Goal: Task Accomplishment & Management: Use online tool/utility

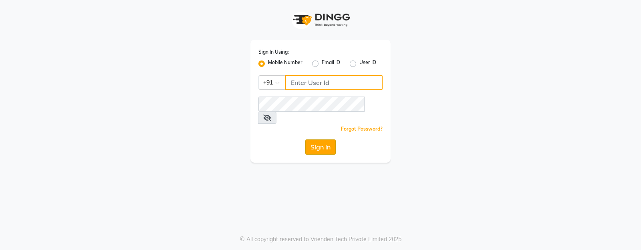
type input "8408953087"
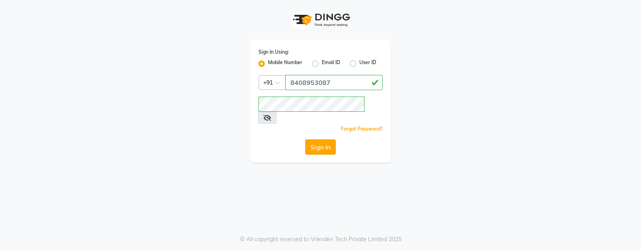
click at [317, 139] on button "Sign In" at bounding box center [320, 146] width 30 height 15
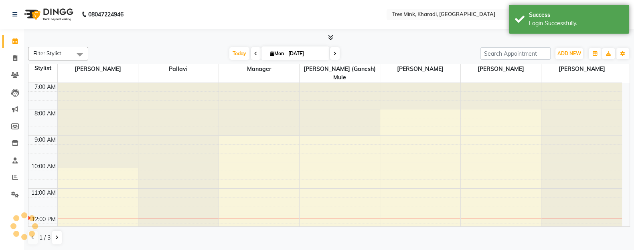
select select "en"
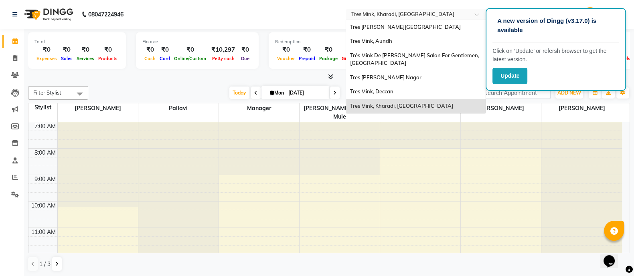
click at [476, 14] on span at bounding box center [479, 17] width 10 height 8
click at [417, 46] on div "Tres Mink, Aundh" at bounding box center [415, 41] width 139 height 14
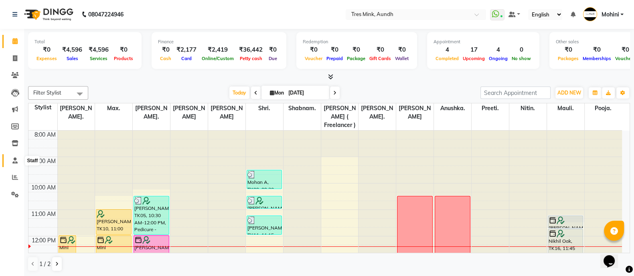
click at [17, 160] on icon at bounding box center [14, 161] width 5 height 6
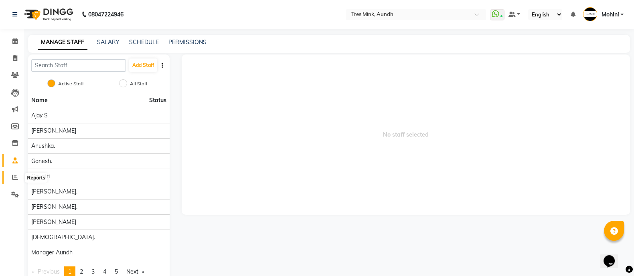
click at [16, 175] on icon at bounding box center [15, 177] width 6 height 6
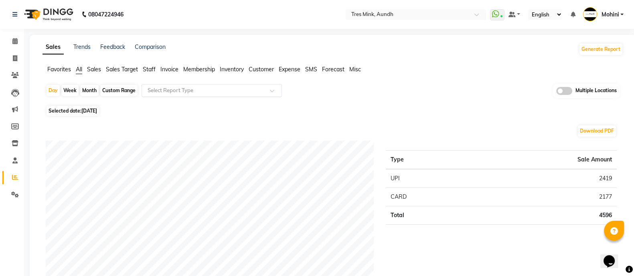
click at [161, 87] on input "text" at bounding box center [203, 91] width 115 height 8
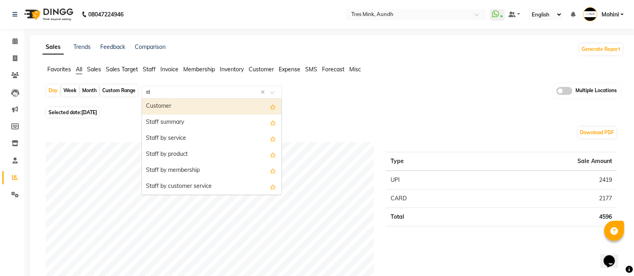
type input "sta"
click at [170, 103] on div "Staff summary" at bounding box center [211, 107] width 139 height 16
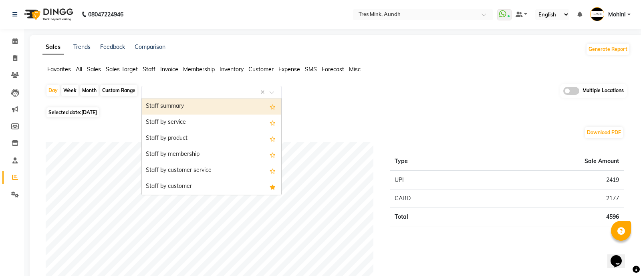
select select "filtered_report"
select select "pdf"
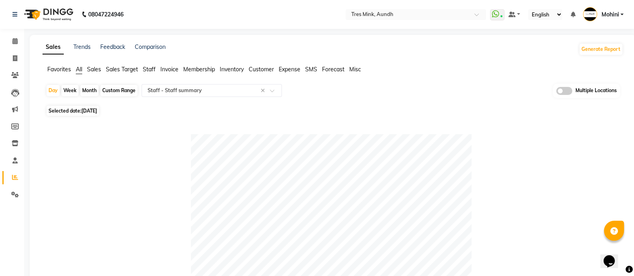
click at [87, 92] on div "Month" at bounding box center [89, 90] width 18 height 11
select select "9"
select select "2025"
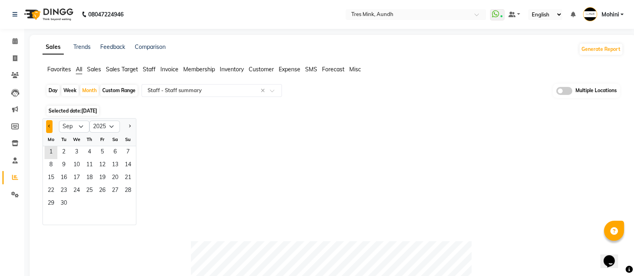
click at [48, 127] on button "Previous month" at bounding box center [49, 126] width 6 height 13
select select "7"
click at [65, 150] on span "1" at bounding box center [63, 152] width 13 height 13
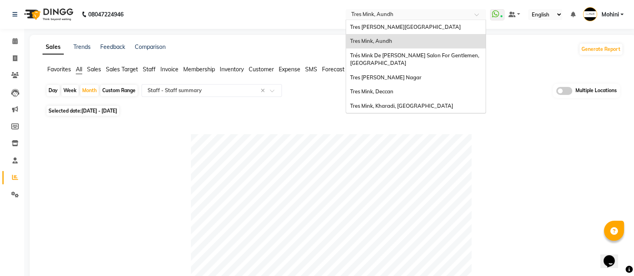
click at [474, 14] on span at bounding box center [479, 17] width 10 height 8
click at [415, 107] on span "Tres Mink, Kharadi, [GEOGRAPHIC_DATA]" at bounding box center [401, 106] width 103 height 6
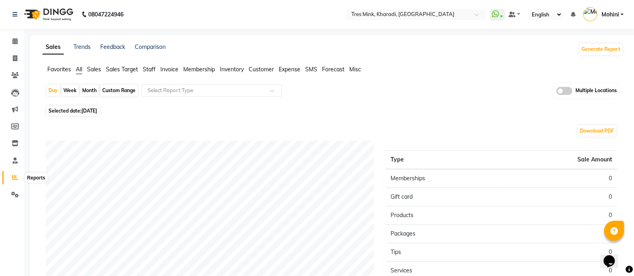
click at [14, 176] on icon at bounding box center [15, 177] width 6 height 6
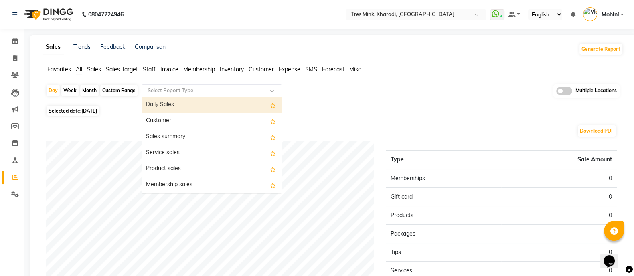
click at [172, 90] on input "text" at bounding box center [203, 91] width 115 height 8
type input "ST"
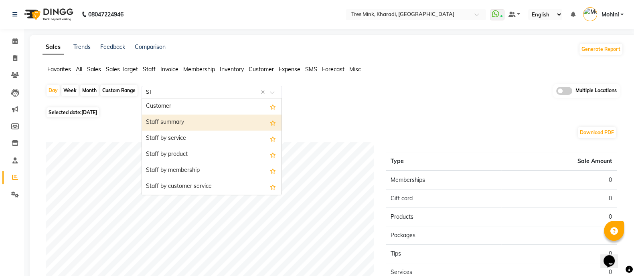
click at [162, 117] on div "Staff summary" at bounding box center [211, 123] width 139 height 16
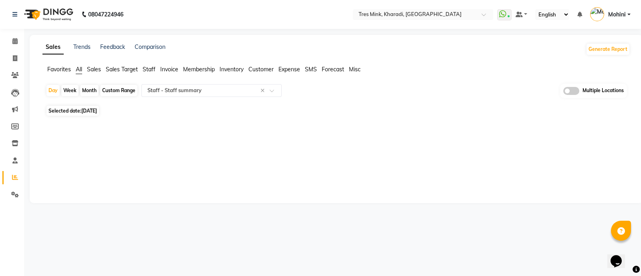
click at [90, 90] on div "Month" at bounding box center [89, 90] width 18 height 11
select select "9"
select select "2025"
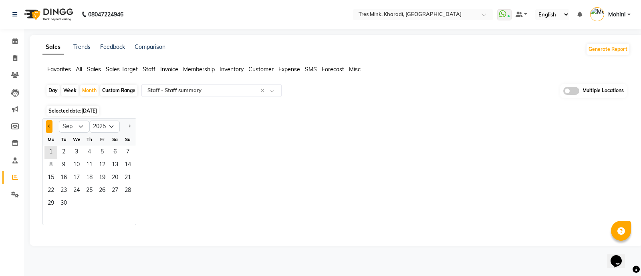
click at [49, 125] on span "Previous month" at bounding box center [49, 126] width 3 height 3
select select "8"
click at [101, 149] on span "1" at bounding box center [102, 152] width 13 height 13
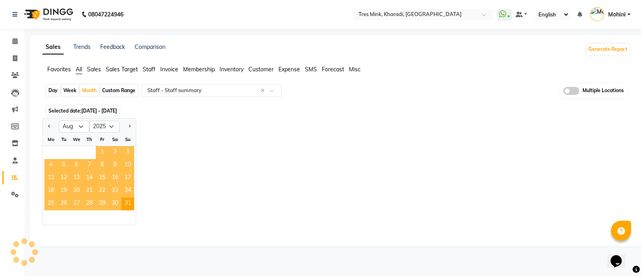
select select "filtered_report"
select select "pdf"
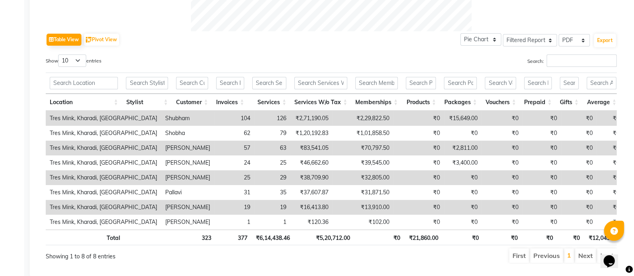
scroll to position [384, 0]
